Goal: Information Seeking & Learning: Learn about a topic

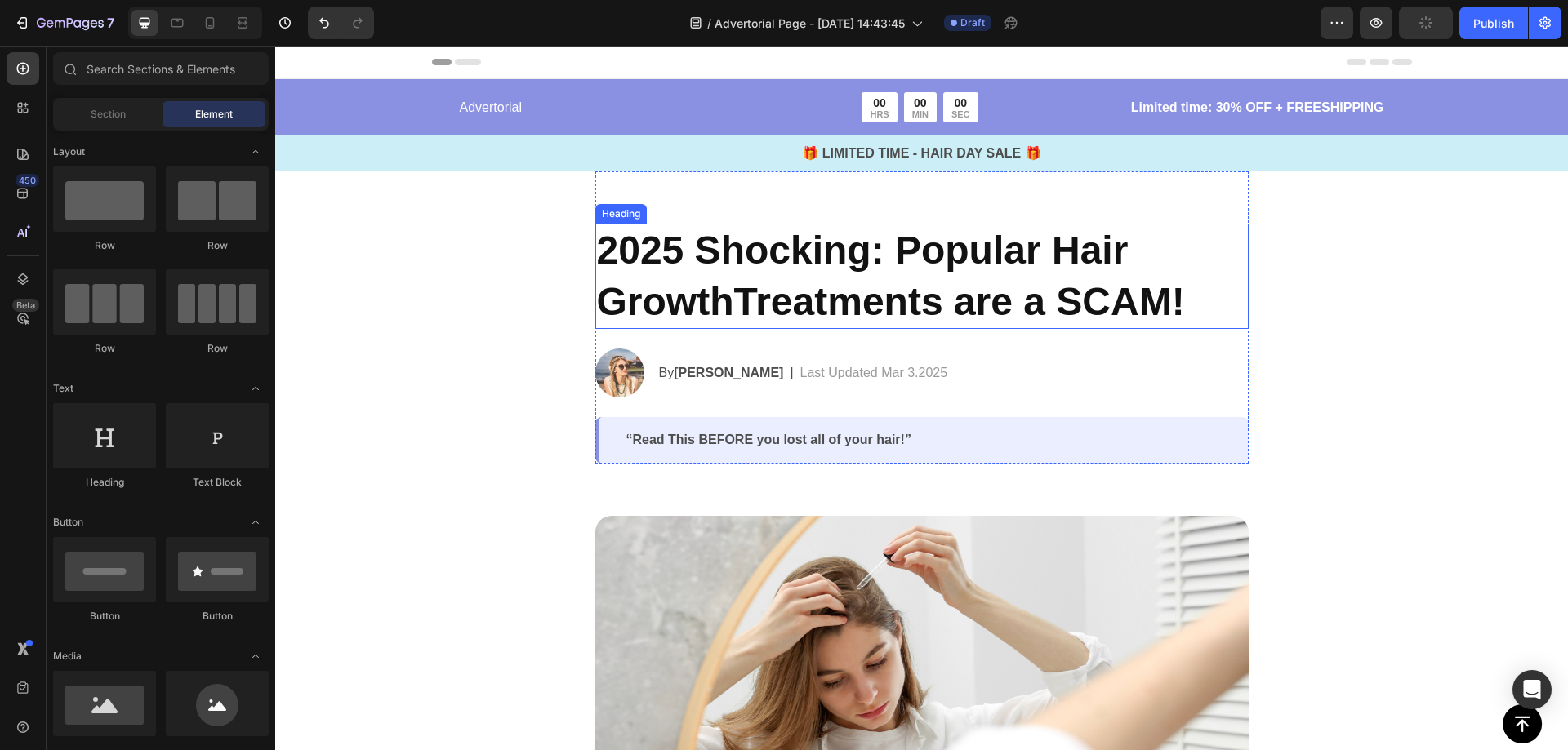
click at [769, 323] on h2 "2025 Shocking: Popular Hair GrowthTreatments are a SCAM!" at bounding box center [922, 276] width 654 height 105
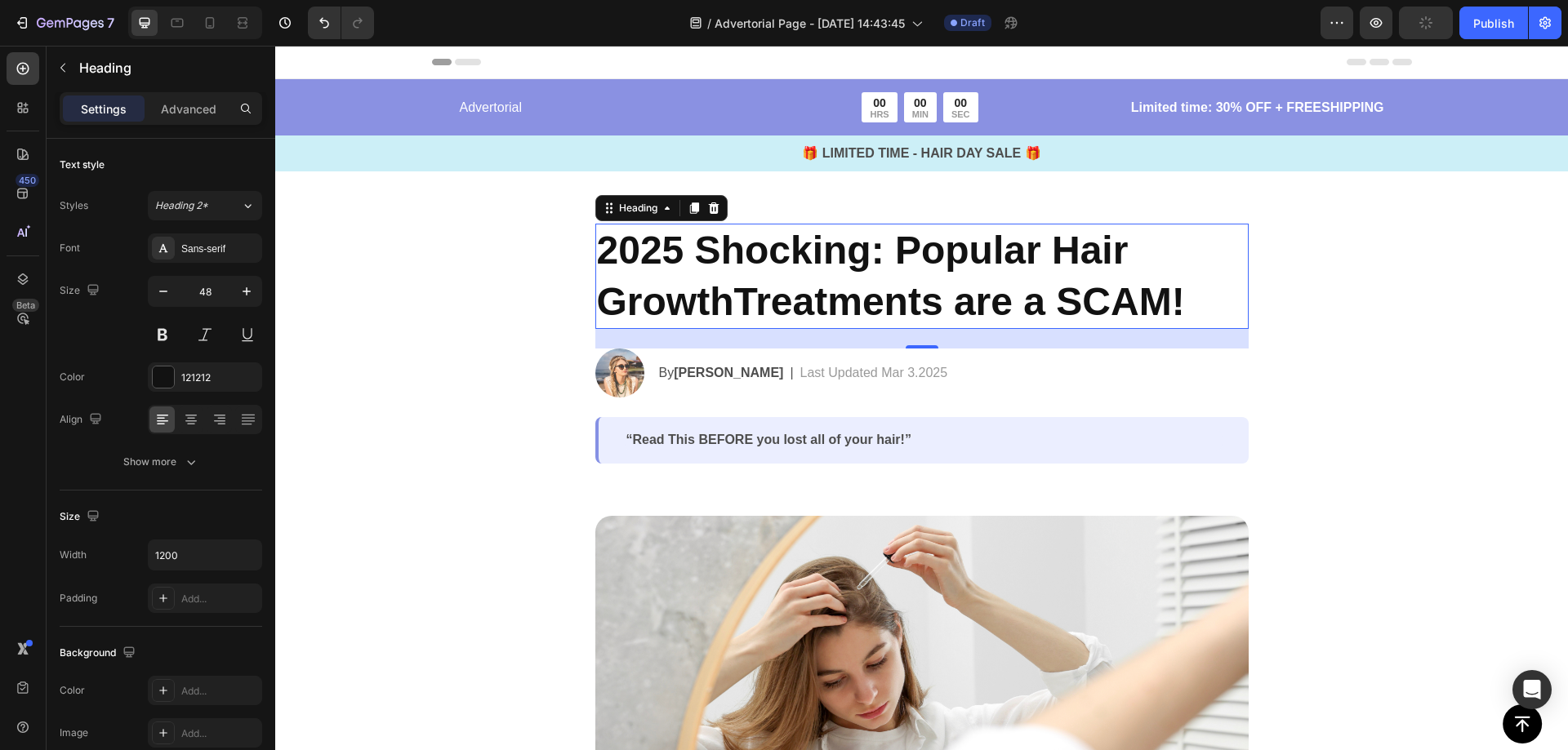
click at [783, 284] on h2 "2025 Shocking: Popular Hair GrowthTreatments are a SCAM!" at bounding box center [922, 276] width 654 height 105
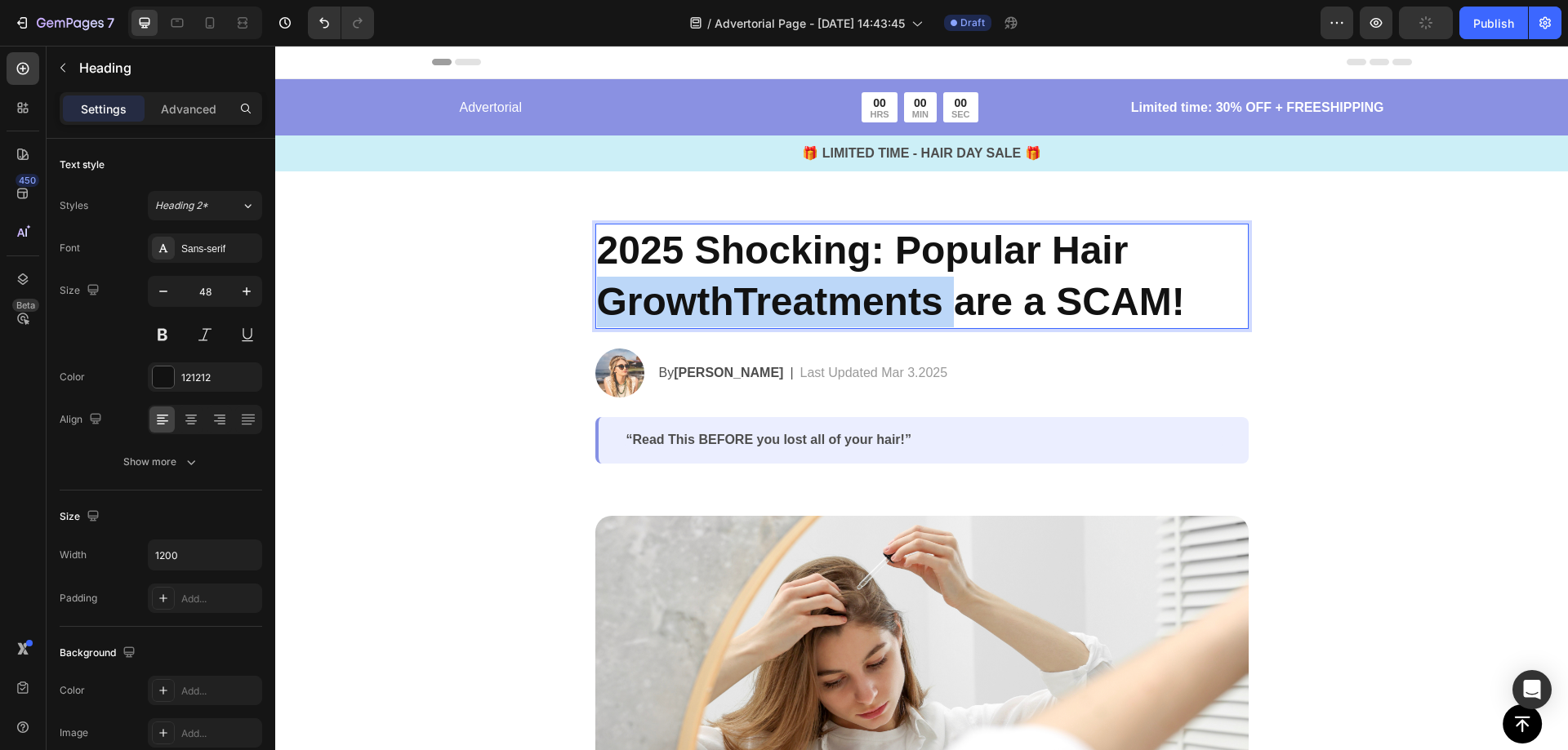
click at [783, 284] on p "2025 Shocking: Popular Hair GrowthTreatments are a SCAM!" at bounding box center [921, 276] width 650 height 102
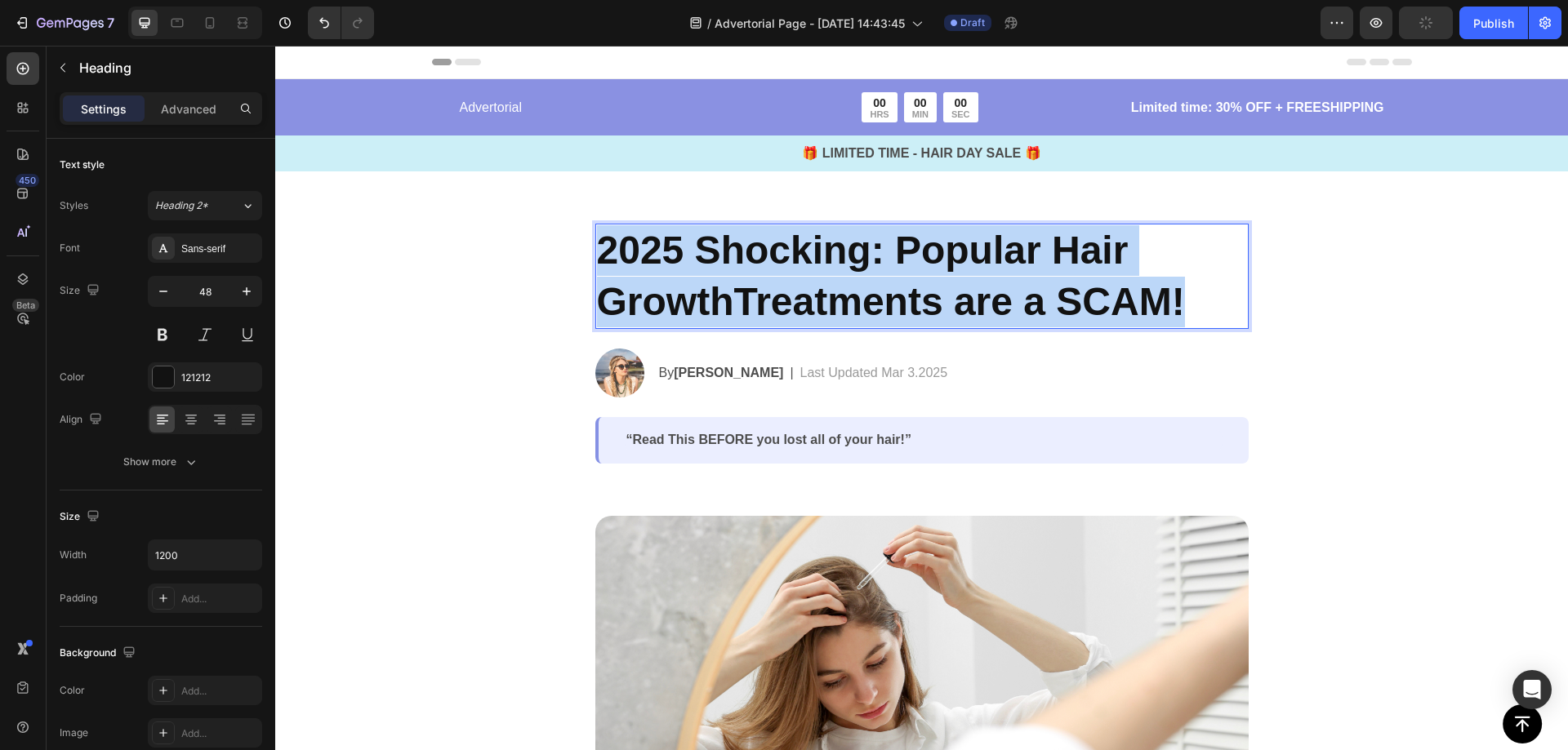
click at [783, 284] on p "2025 Shocking: Popular Hair GrowthTreatments are a SCAM!" at bounding box center [921, 276] width 650 height 102
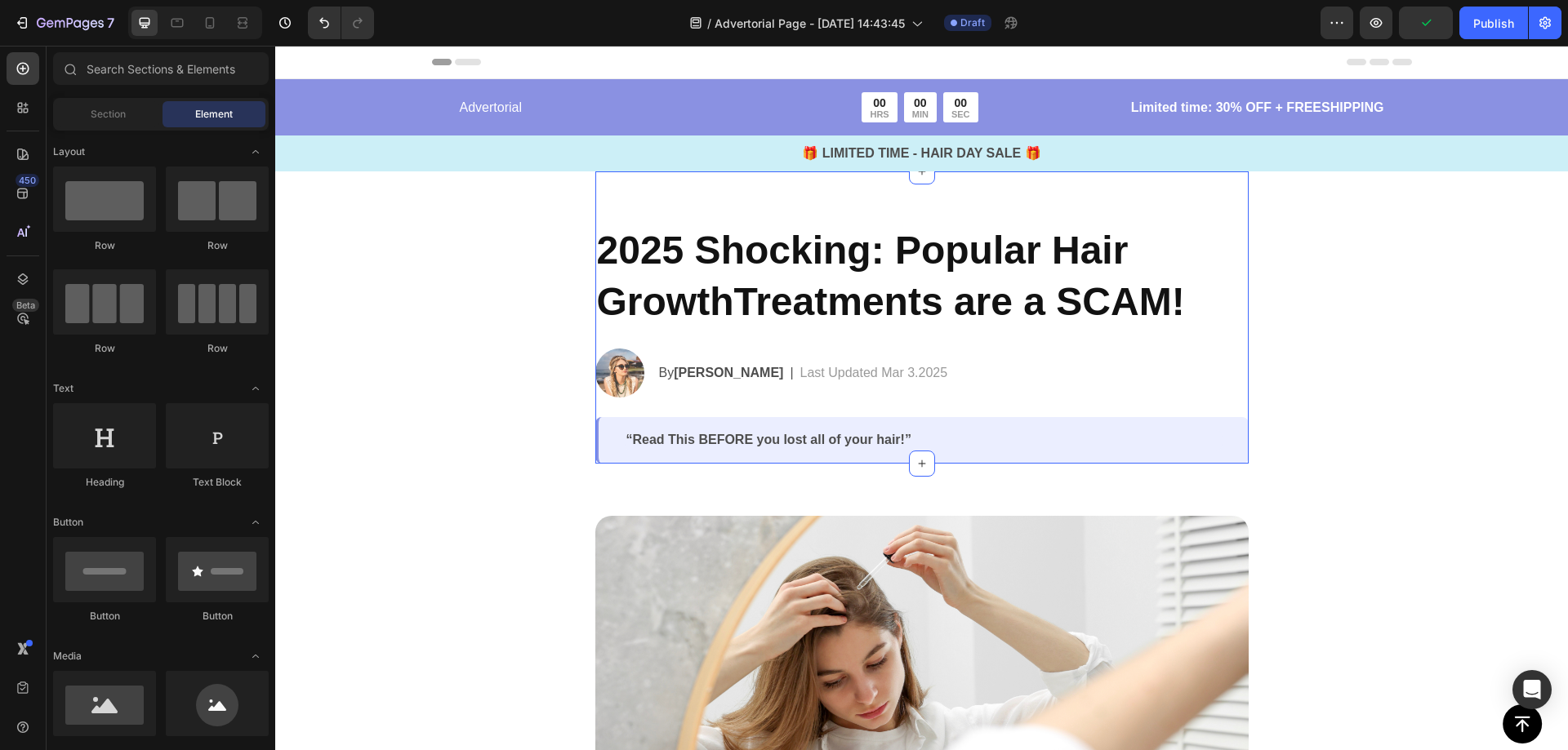
click at [674, 373] on strong "[PERSON_NAME]" at bounding box center [728, 373] width 109 height 14
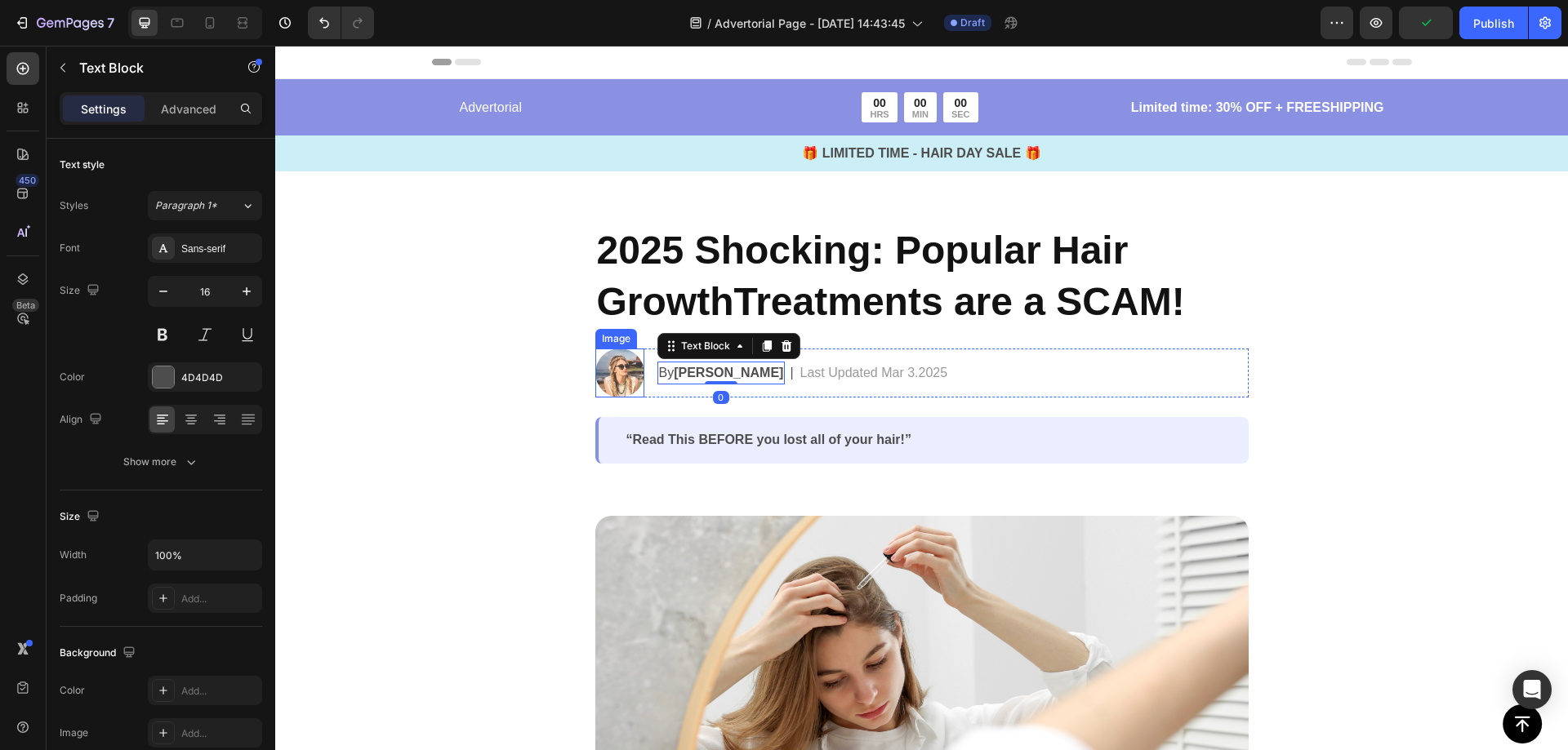
click at [620, 366] on img at bounding box center [620, 373] width 49 height 49
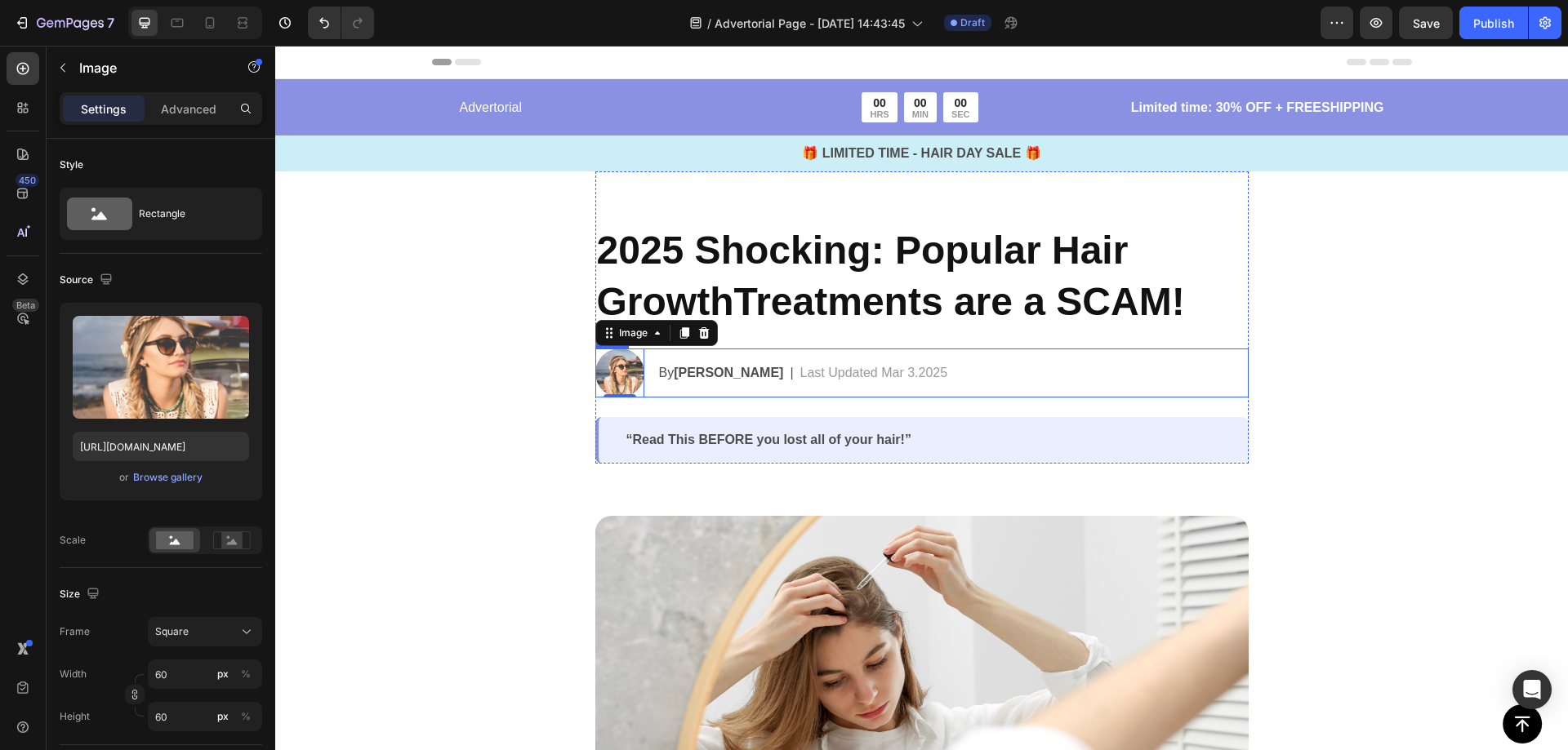
click at [834, 371] on p "Last Updated Mar 3.2025" at bounding box center [874, 373] width 148 height 19
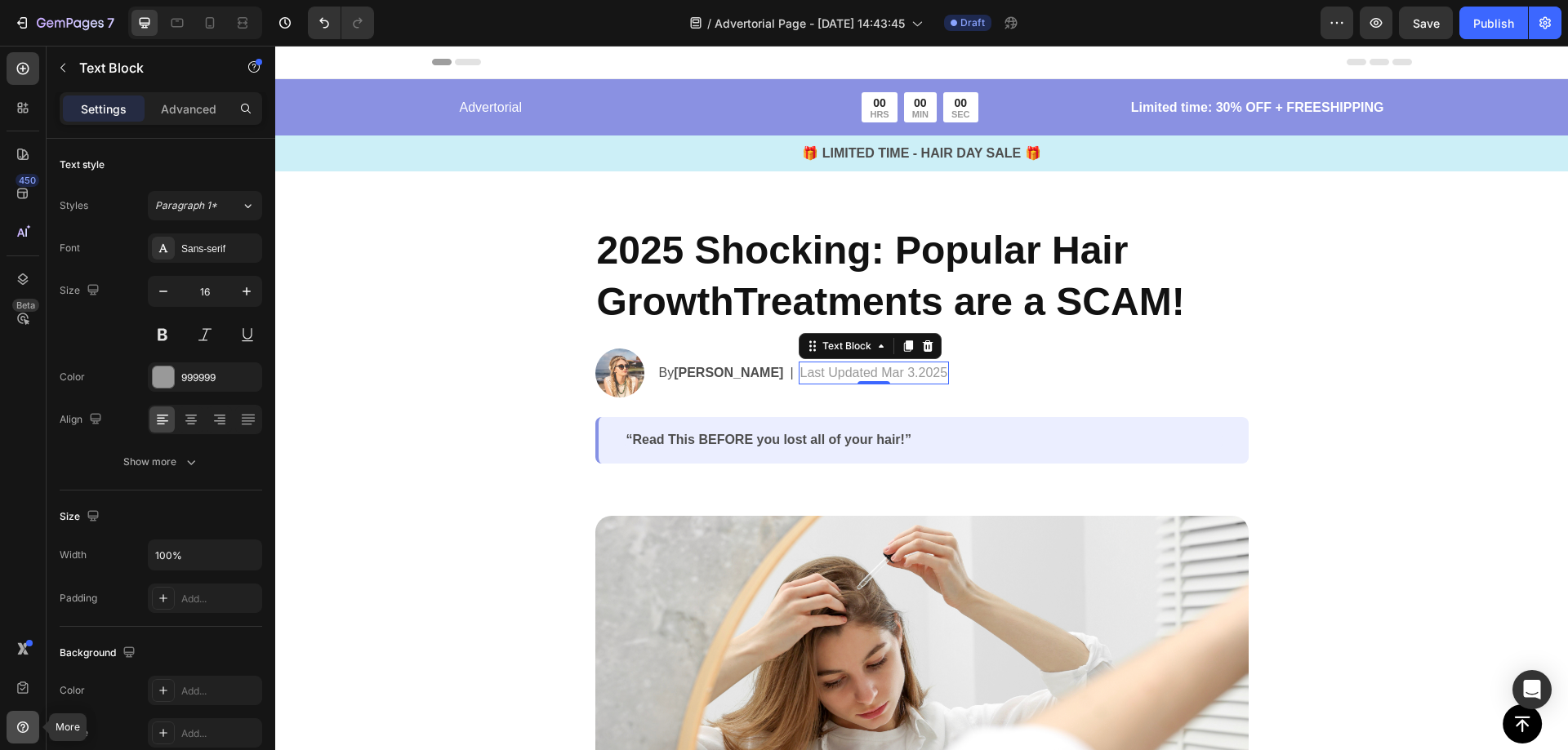
click at [29, 717] on div at bounding box center [23, 728] width 33 height 33
drag, startPoint x: 3, startPoint y: 469, endPoint x: 0, endPoint y: 332, distance: 137.0
click at [3, 460] on div "450 Beta" at bounding box center [23, 398] width 46 height 705
click at [25, 193] on icon at bounding box center [22, 193] width 11 height 11
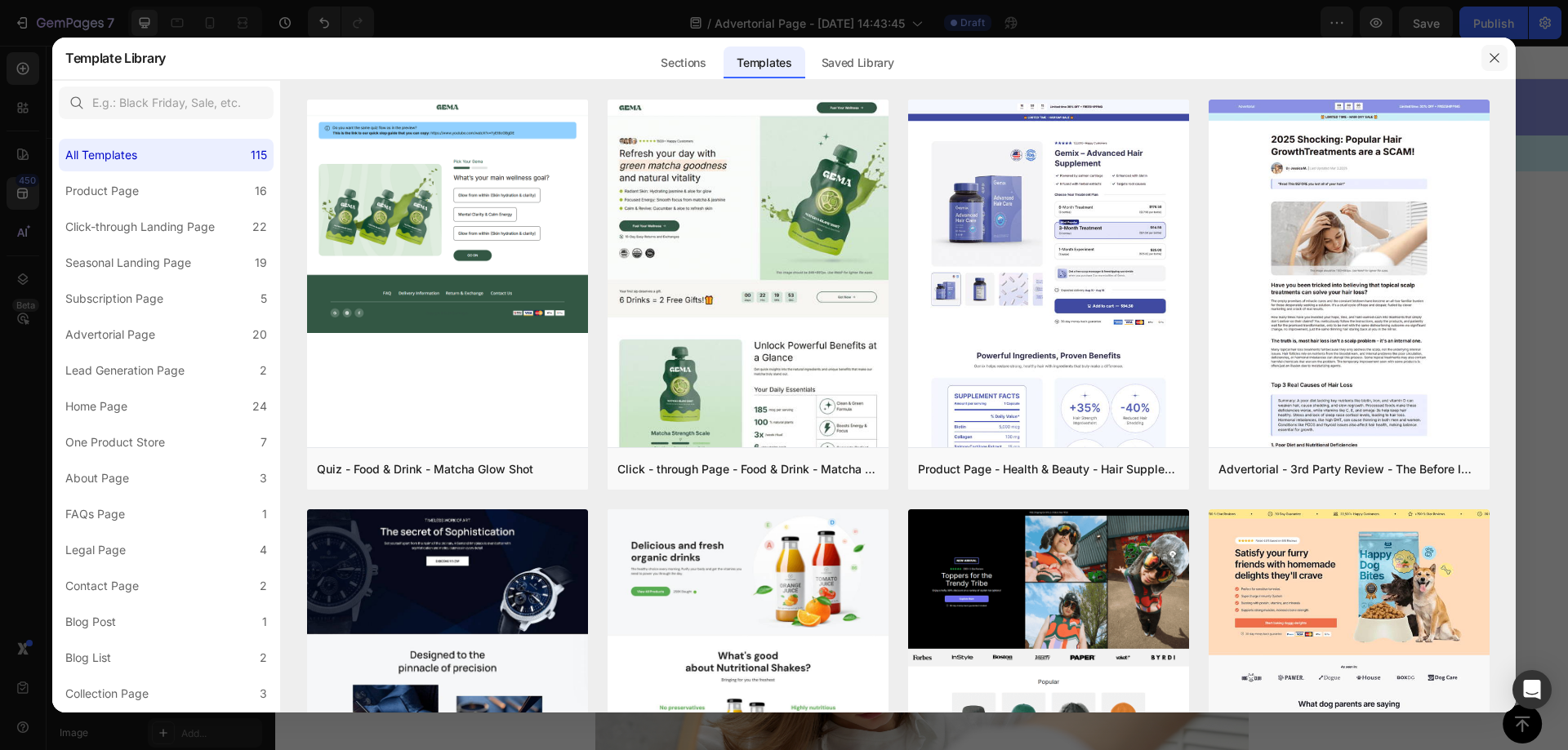
click at [1497, 51] on icon "button" at bounding box center [1495, 58] width 14 height 14
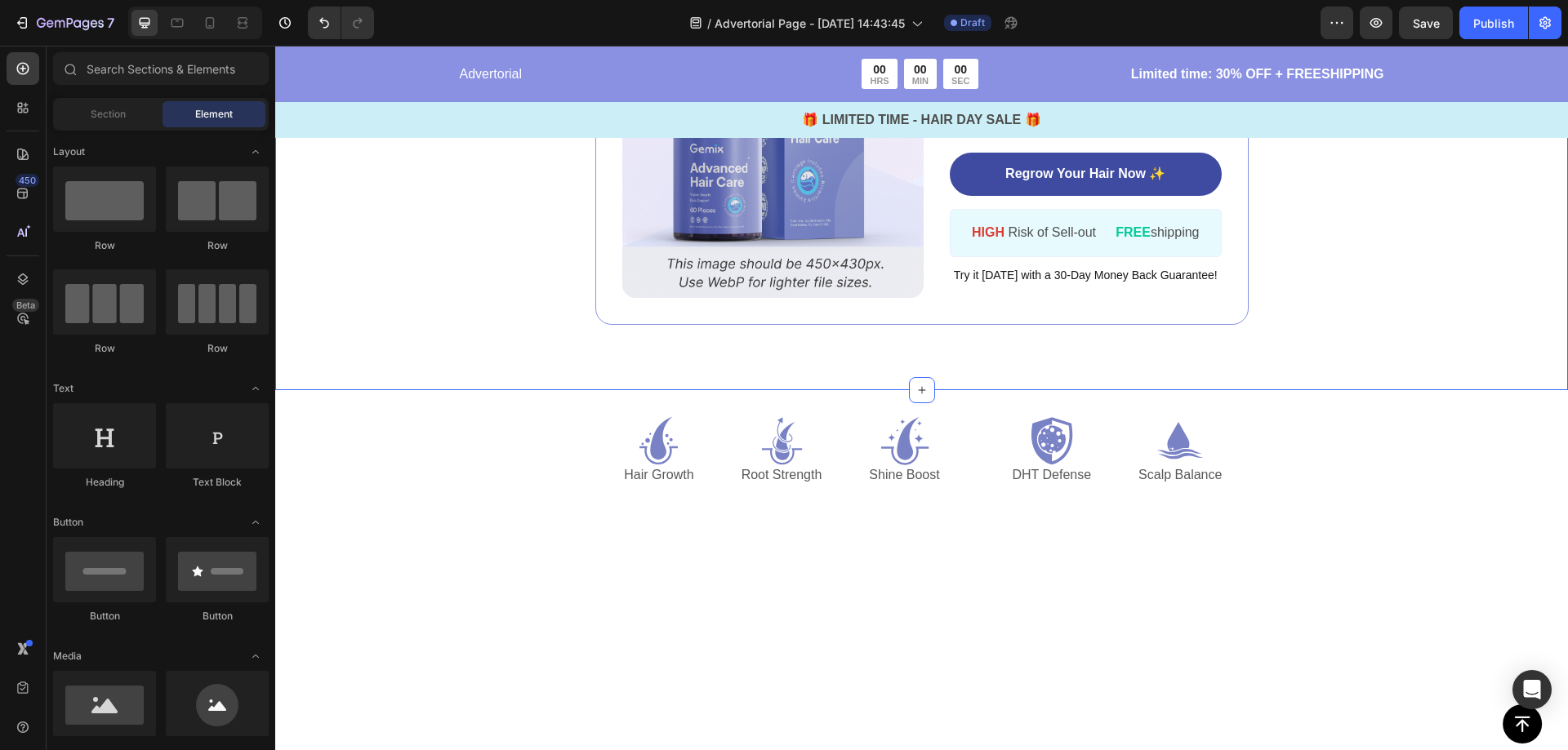
scroll to position [2632, 0]
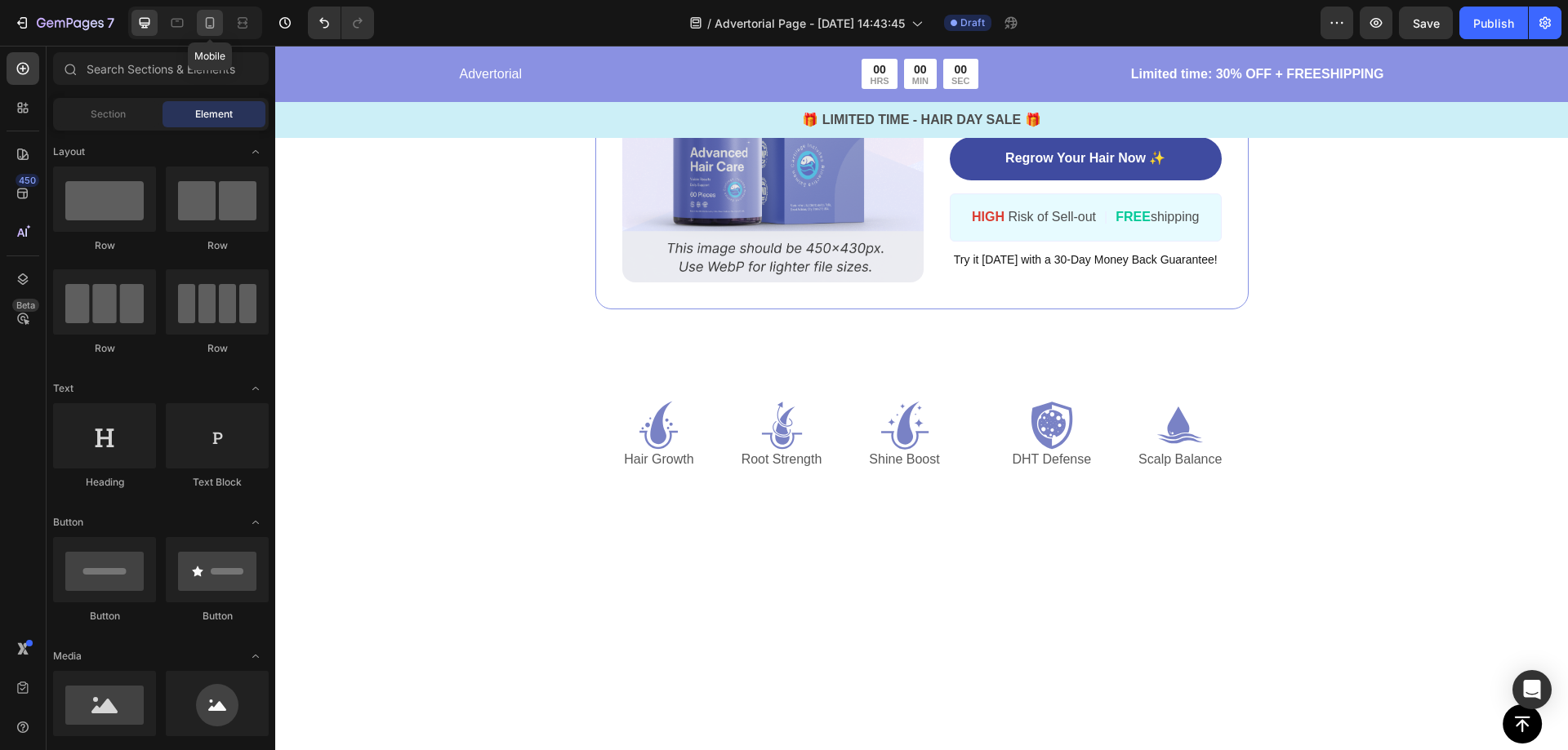
click at [210, 24] on icon at bounding box center [210, 22] width 16 height 16
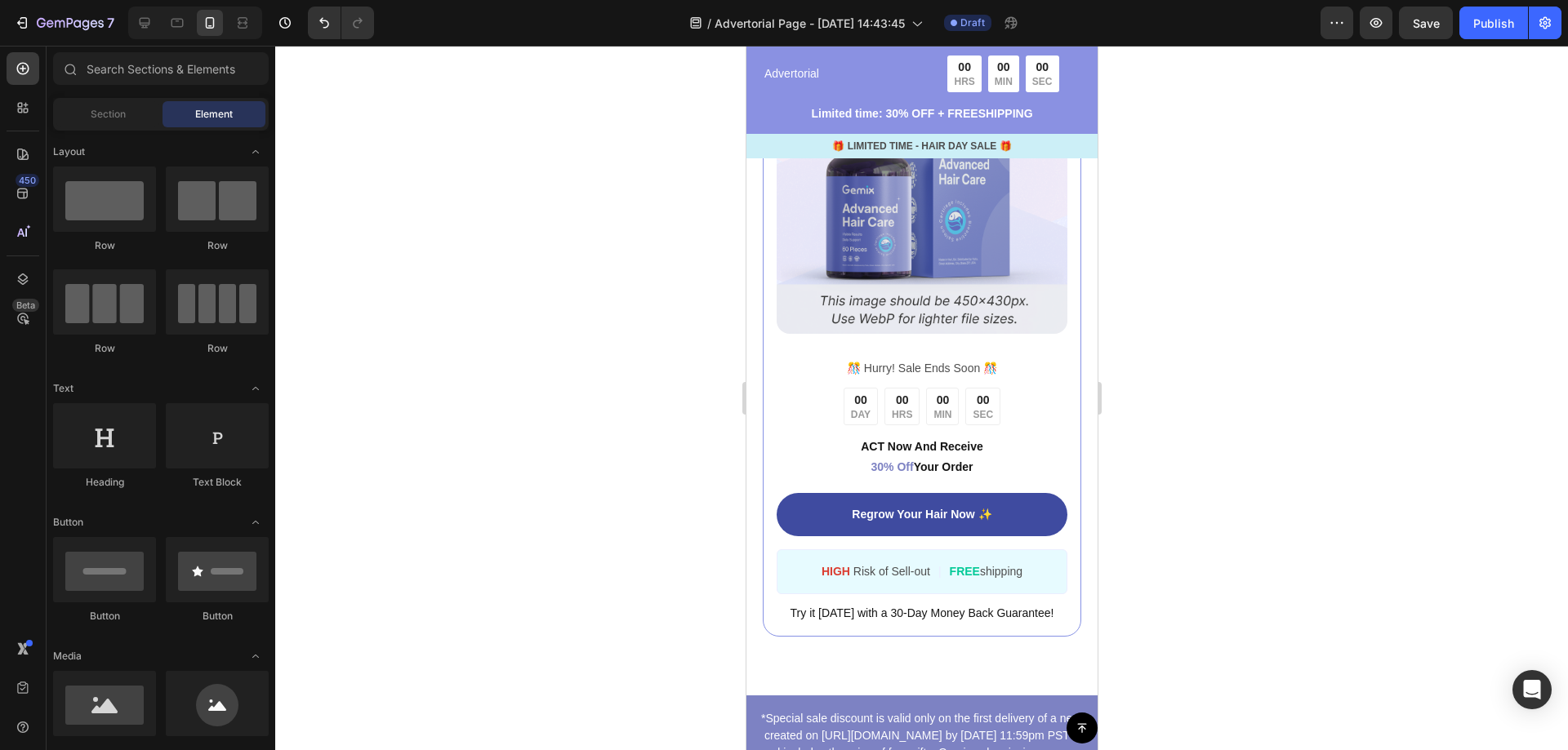
scroll to position [6949, 0]
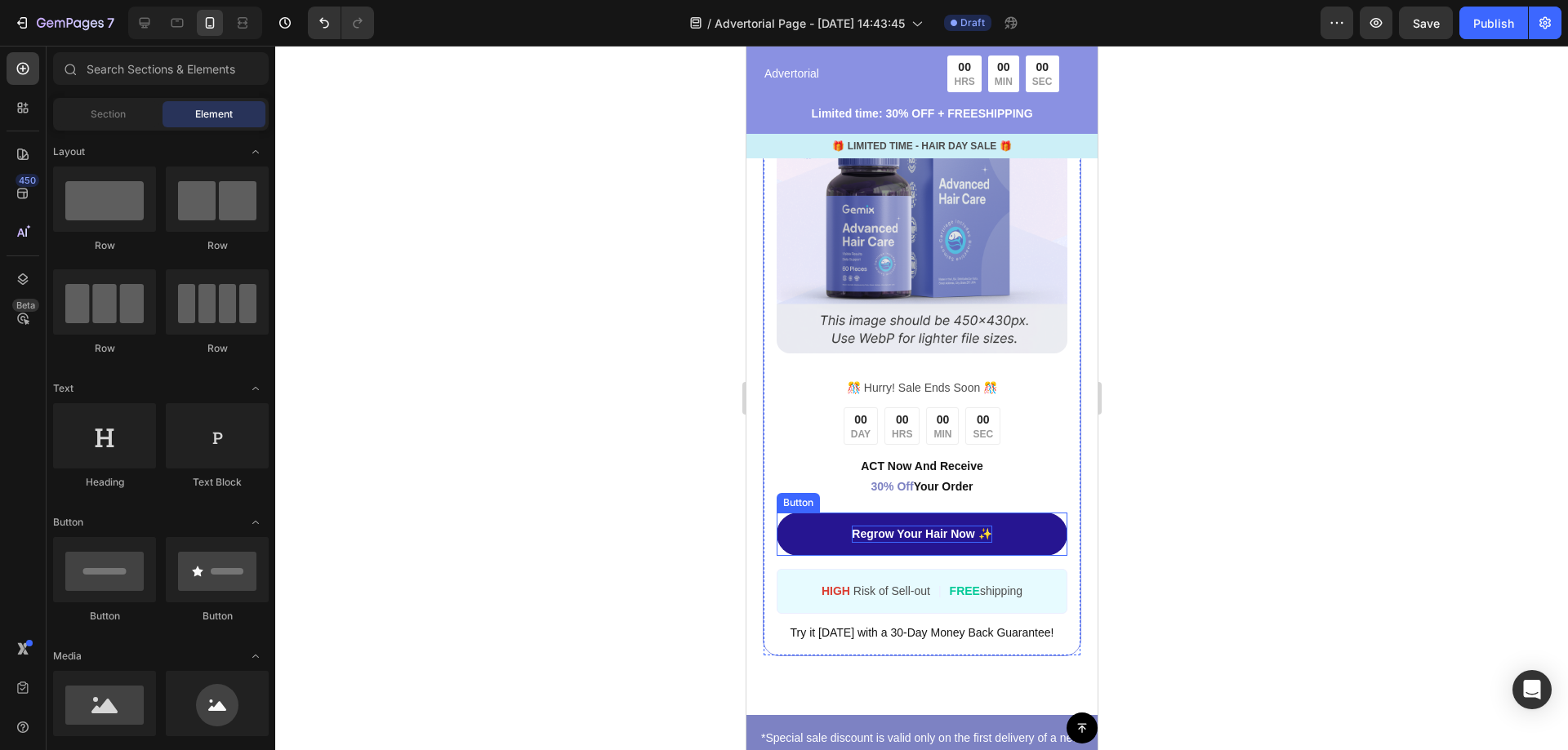
click at [909, 526] on p "Regrow Your Hair Now ✨" at bounding box center [920, 535] width 140 height 17
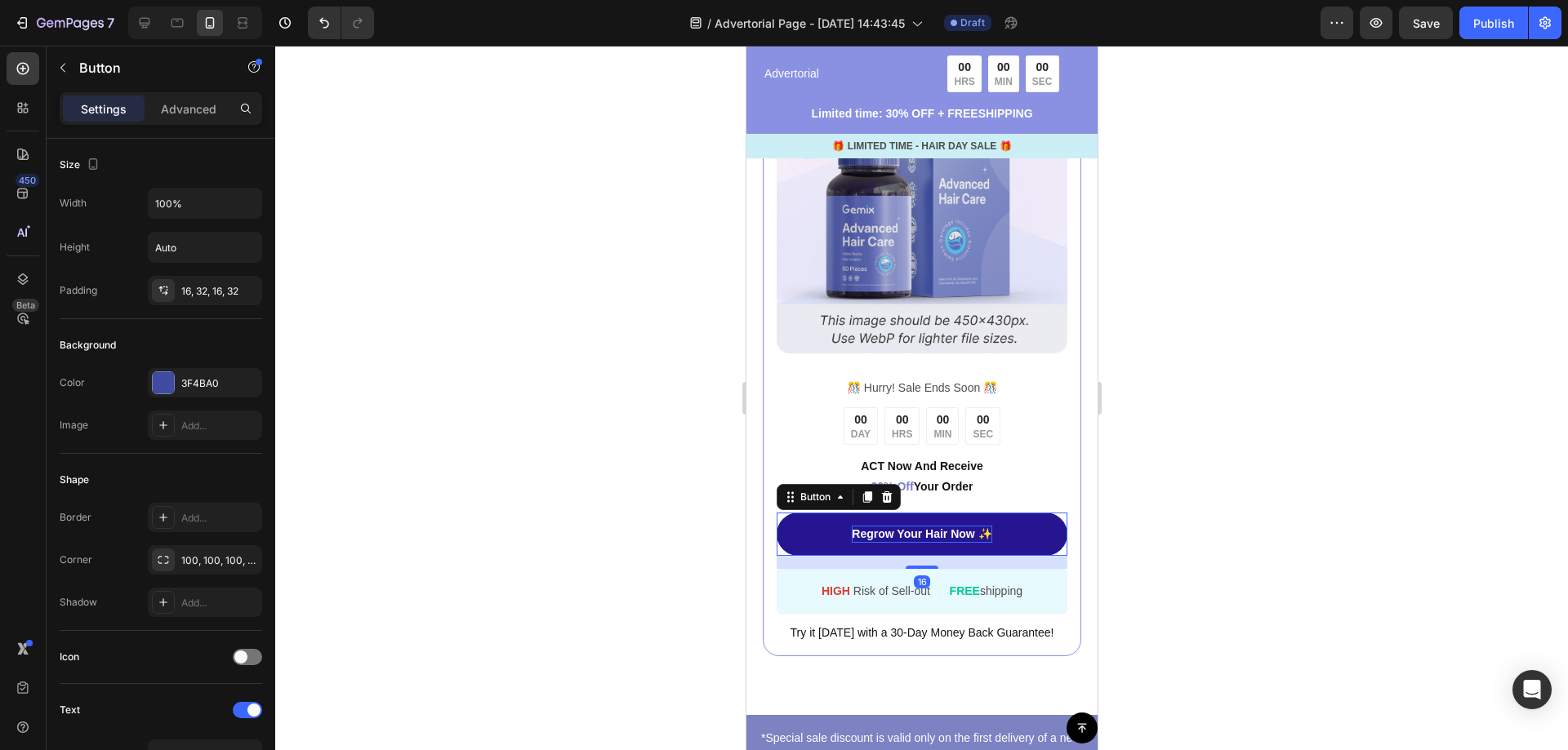
click at [907, 526] on p "Regrow Your Hair Now ✨" at bounding box center [920, 535] width 140 height 17
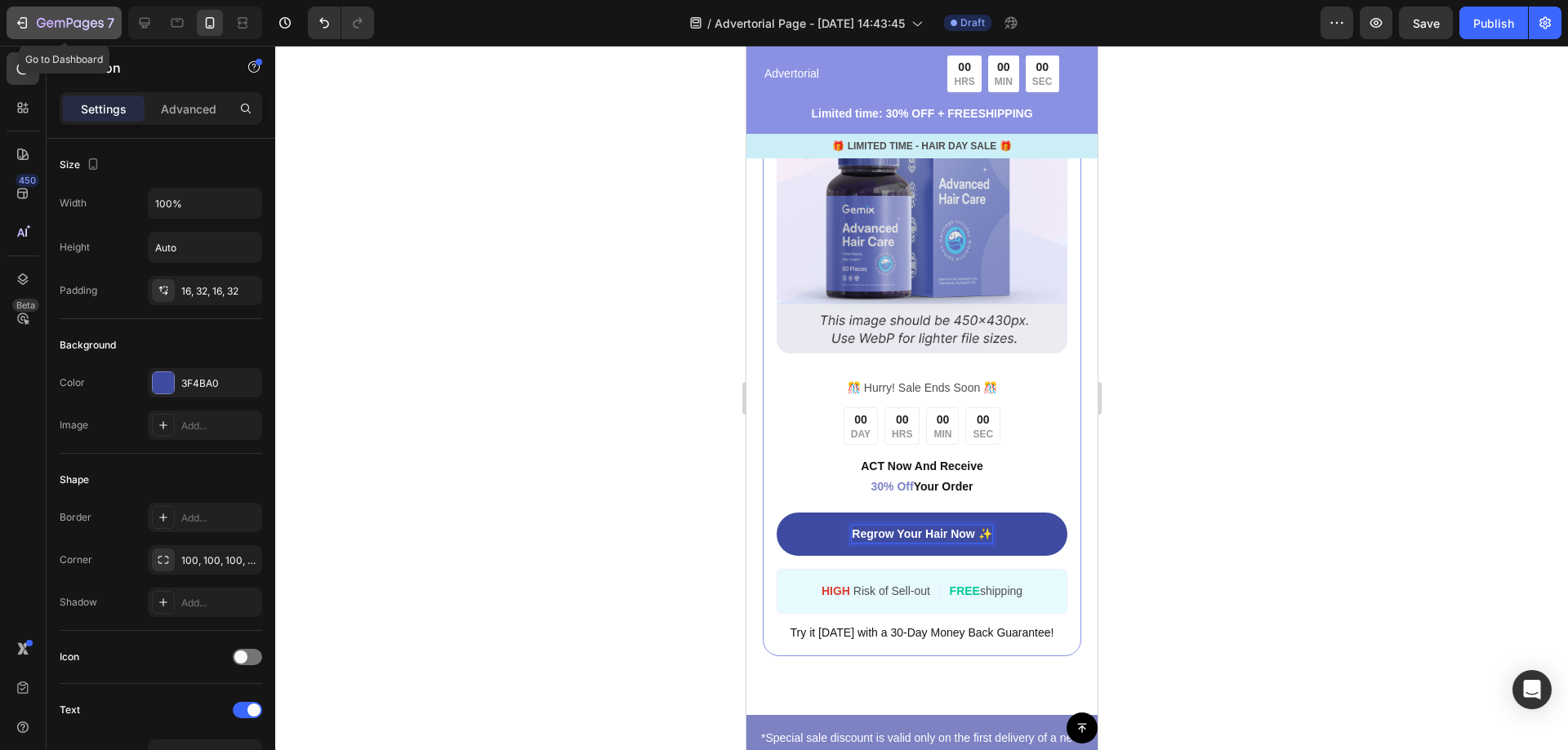
click at [20, 21] on icon "button" at bounding box center [21, 22] width 16 height 16
